Goal: Obtain resource: Obtain resource

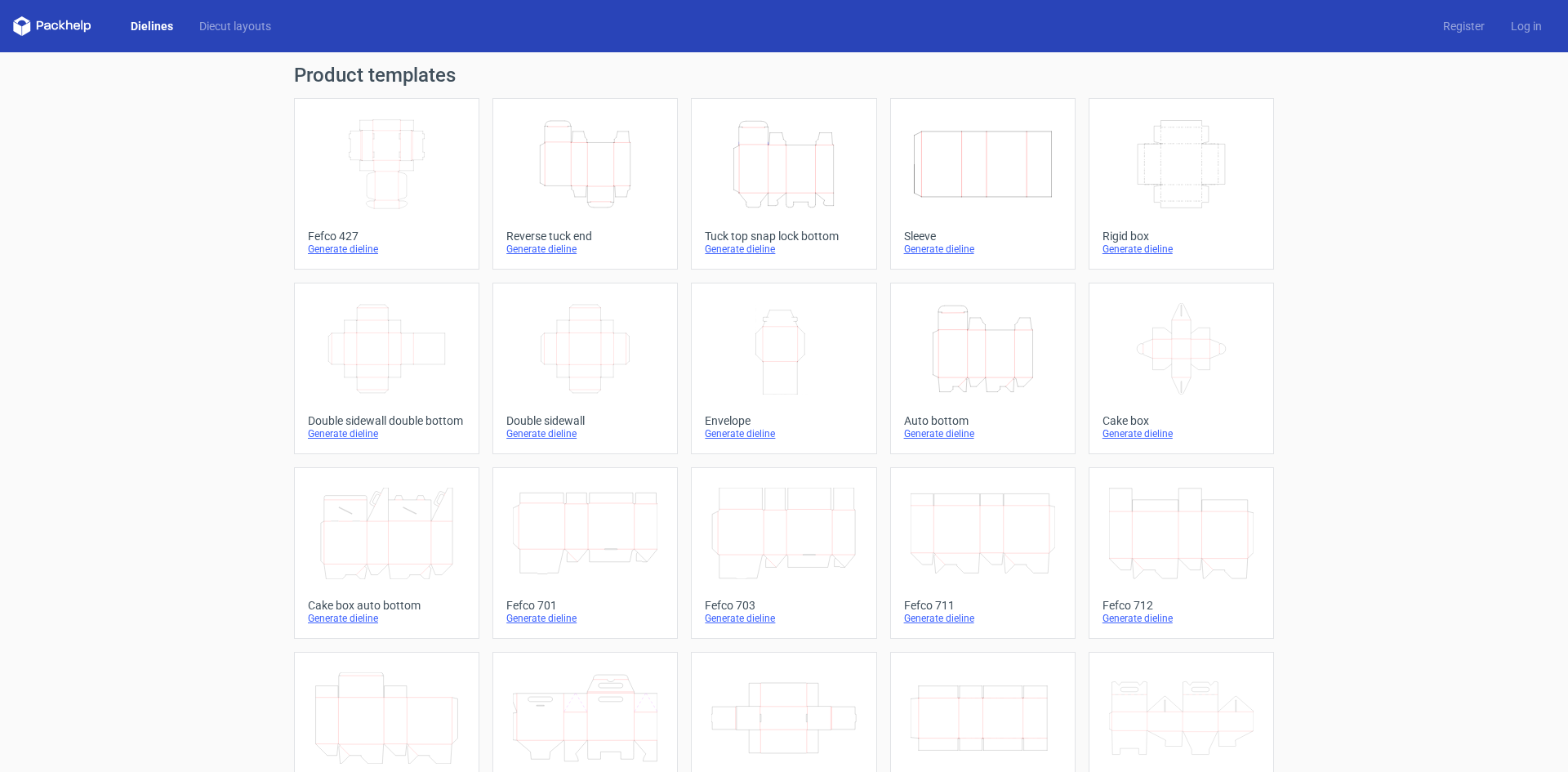
scroll to position [249, 0]
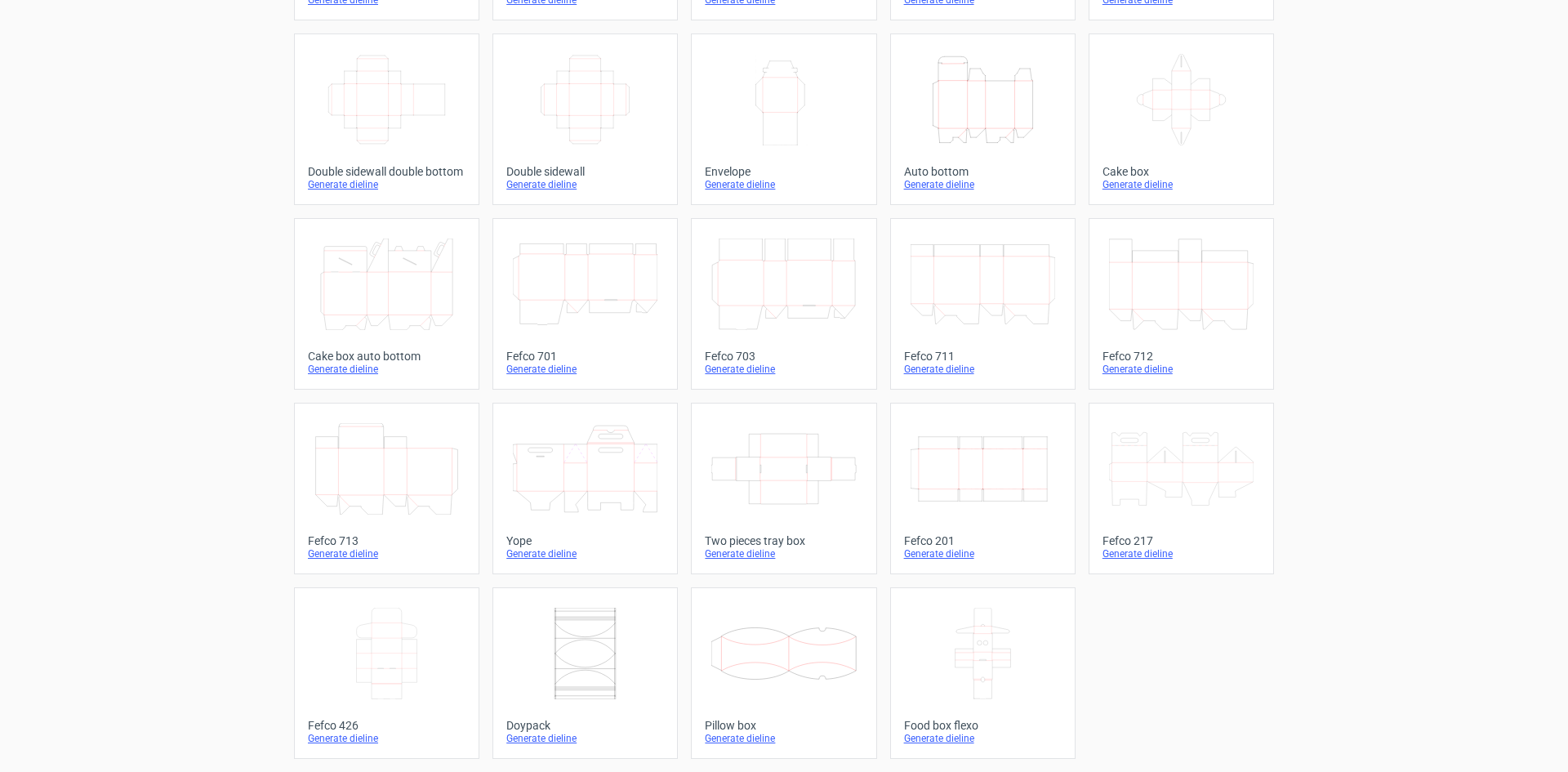
click at [958, 467] on icon "Width Depth Height" at bounding box center [983, 468] width 145 height 91
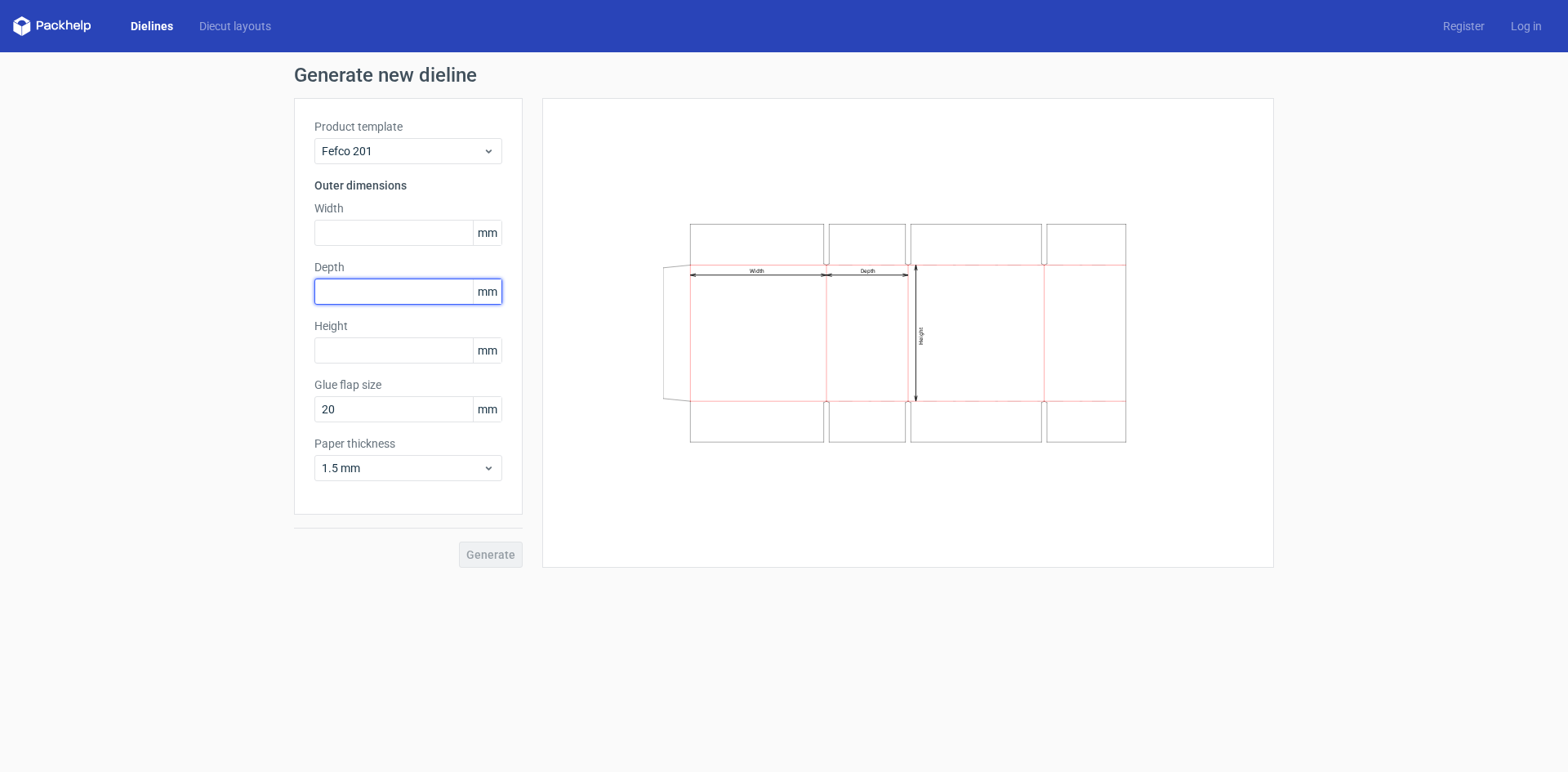
click at [392, 302] on input "text" at bounding box center [408, 291] width 188 height 26
click at [370, 247] on div "Product template Fefco 201 Outer dimensions Width mm Depth mm Height mm Glue fl…" at bounding box center [408, 306] width 228 height 417
click at [367, 233] on input "text" at bounding box center [408, 233] width 188 height 26
type input "3"
type input "394"
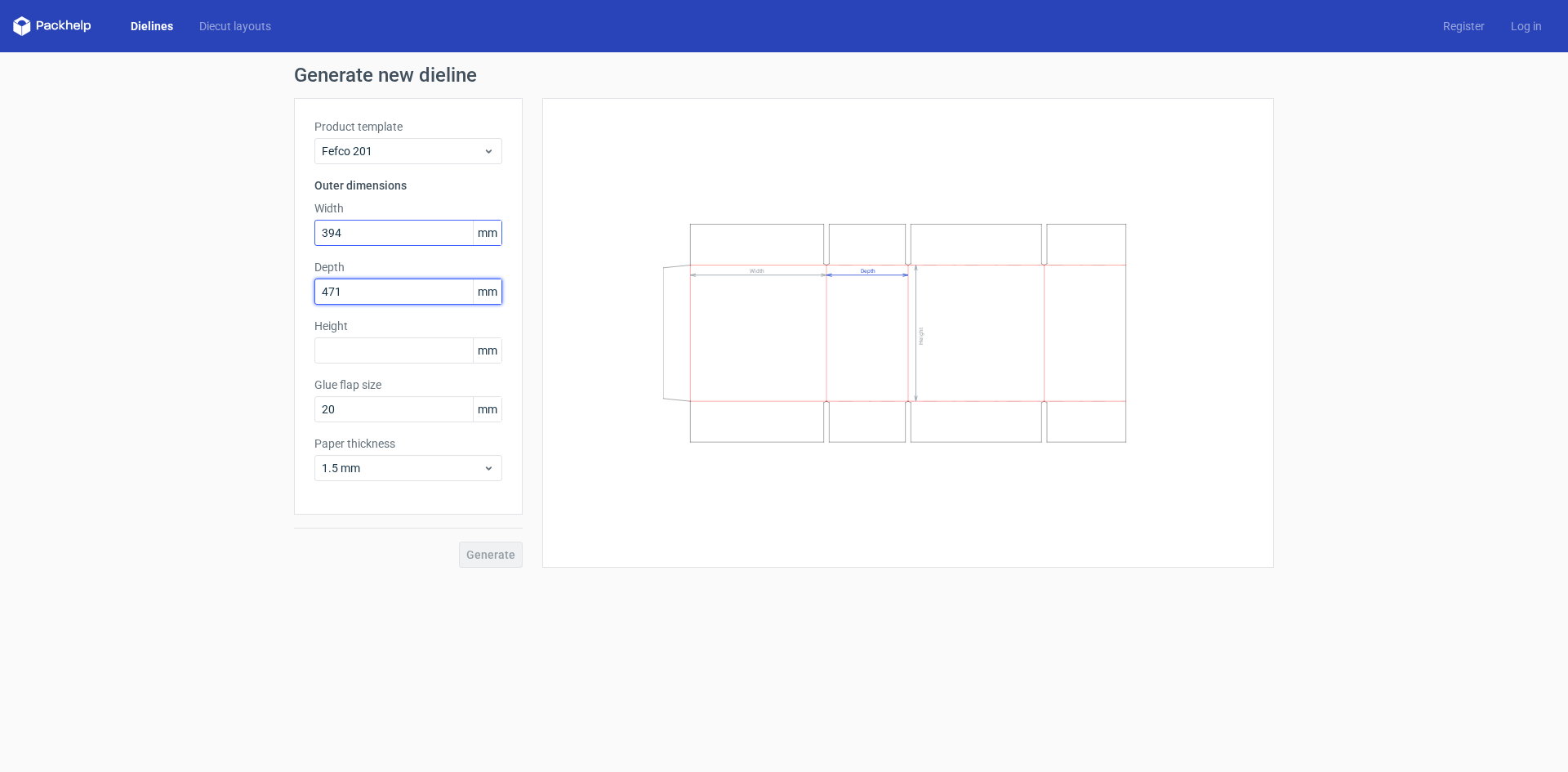
type input "471"
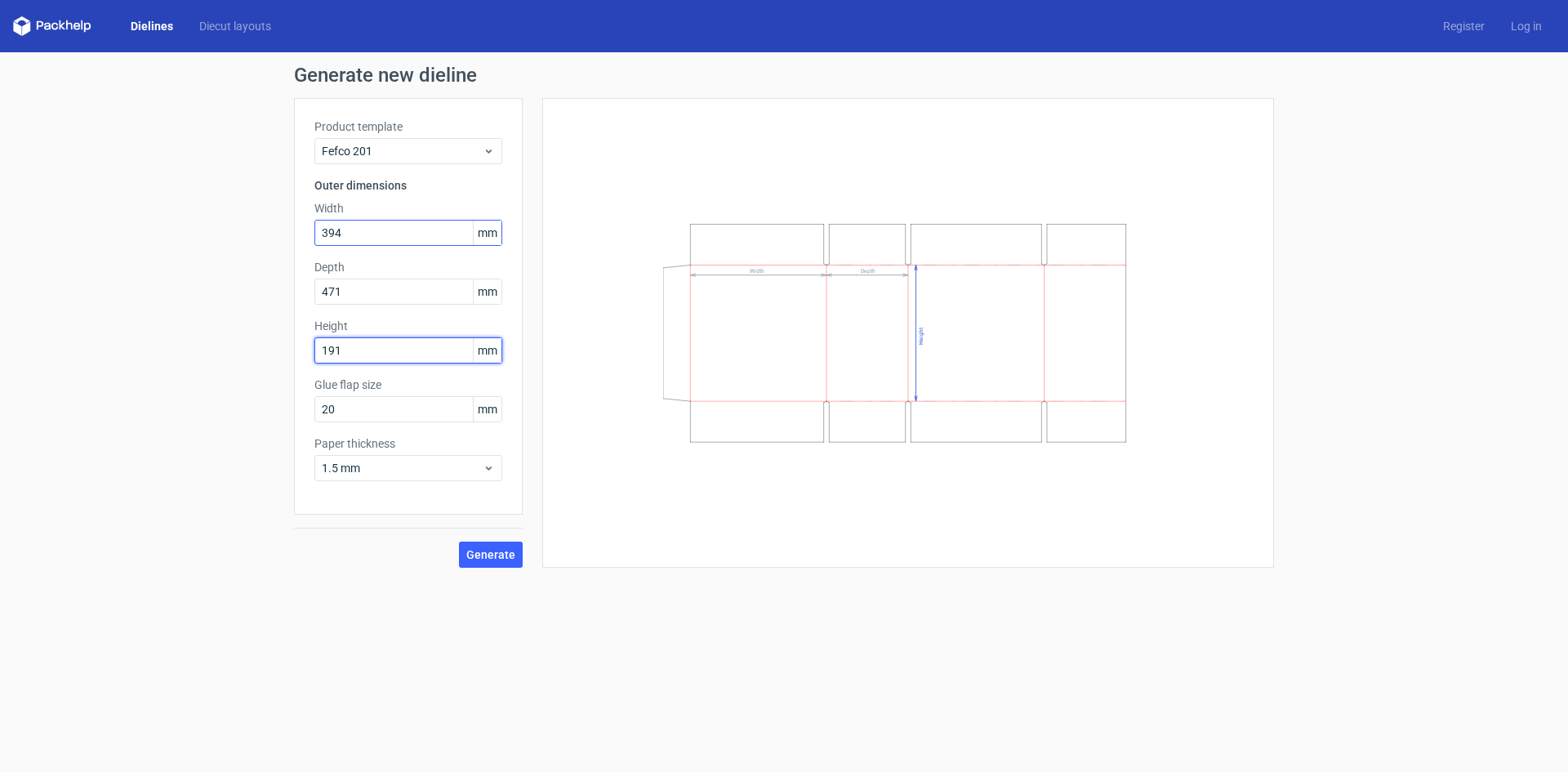
type input "191"
type input "43"
click at [347, 467] on span "1.5 mm" at bounding box center [403, 468] width 161 height 16
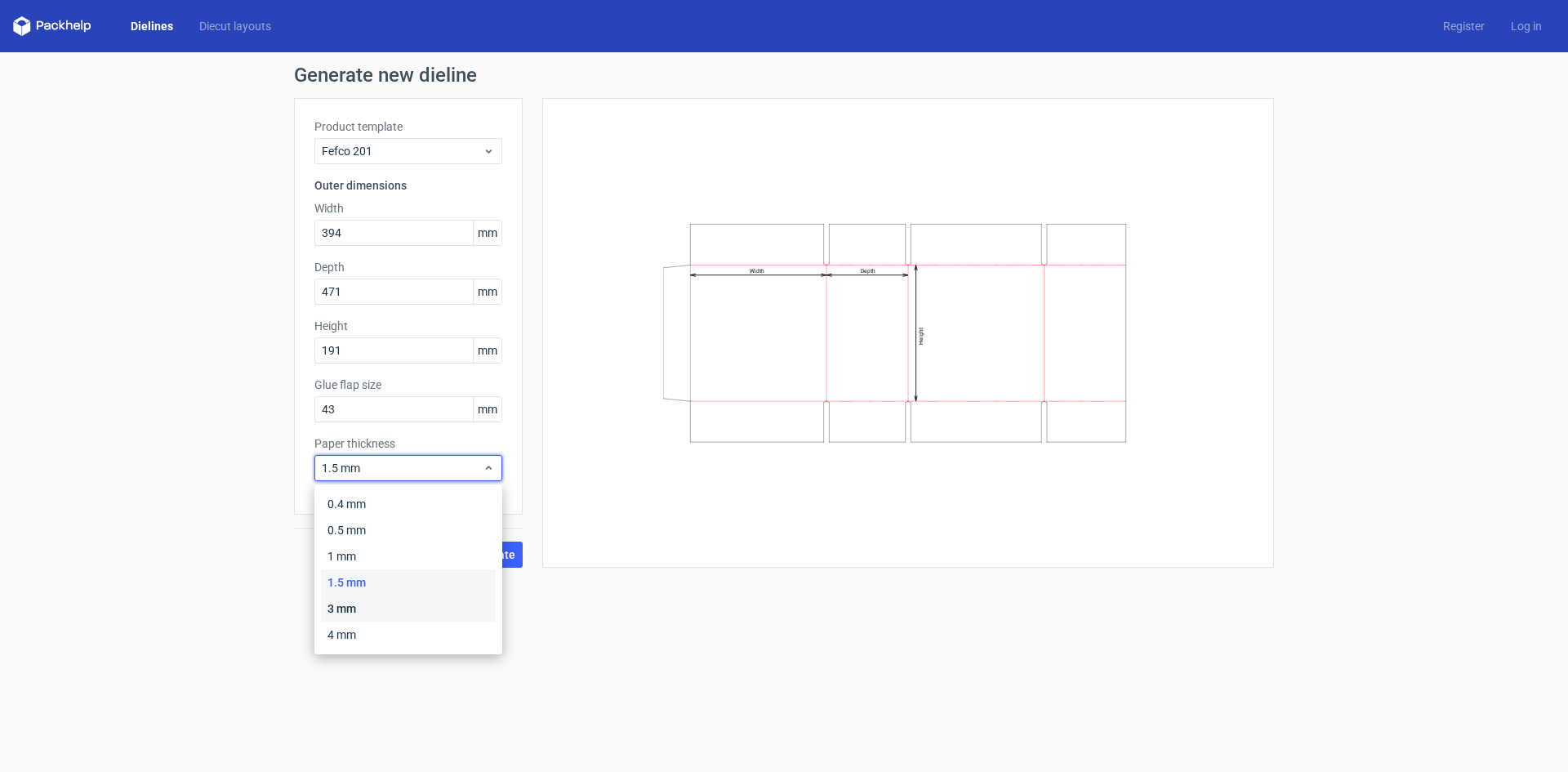
click at [355, 605] on div "3 mm" at bounding box center [408, 608] width 175 height 26
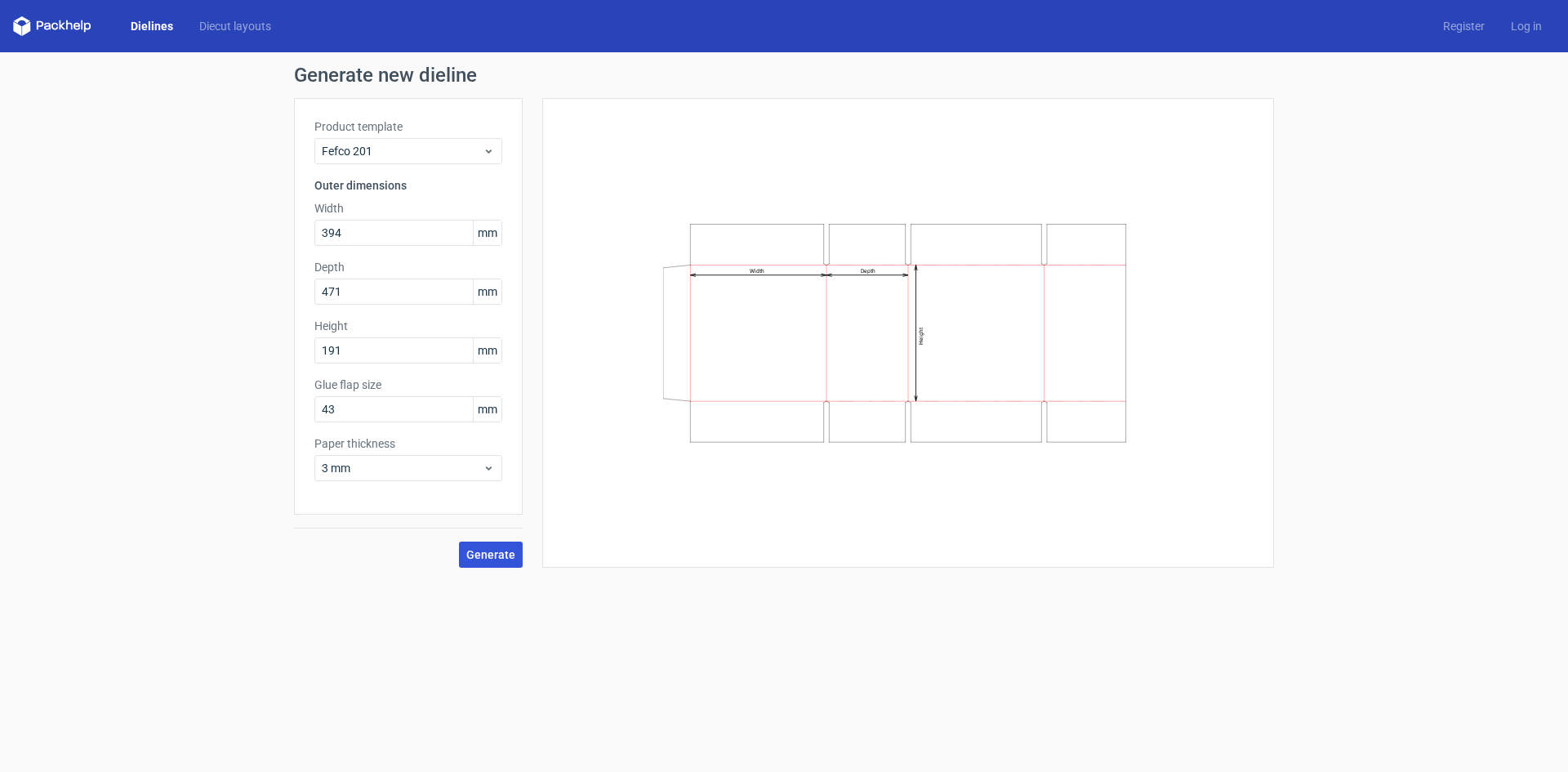
click at [467, 557] on button "Generate" at bounding box center [491, 554] width 63 height 26
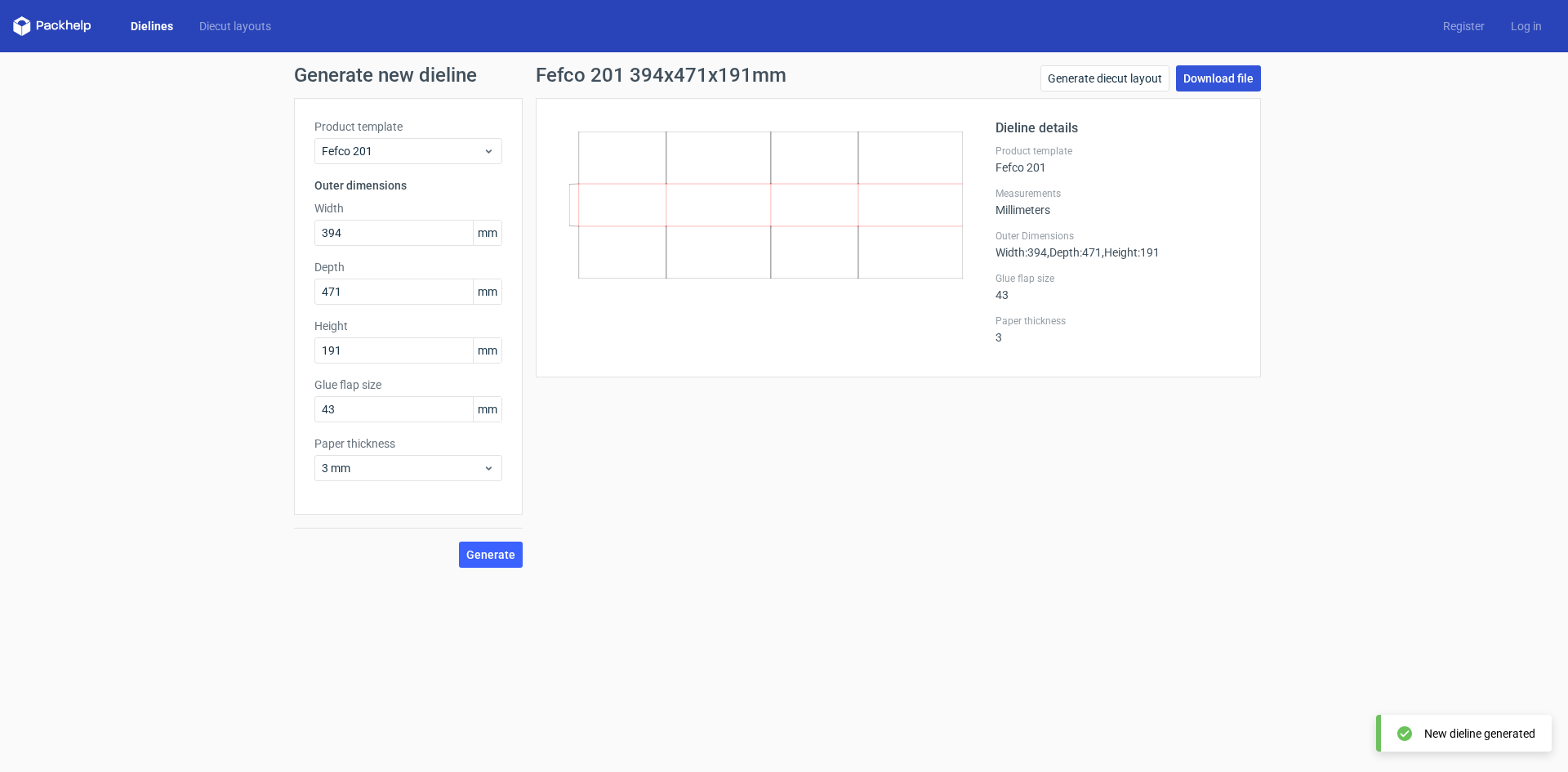
click at [1213, 84] on link "Download file" at bounding box center [1219, 78] width 85 height 26
